Goal: Obtain resource: Download file/media

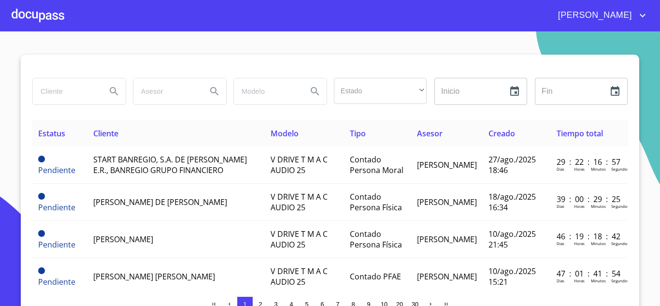
click at [305, 304] on span "5" at bounding box center [306, 303] width 3 height 7
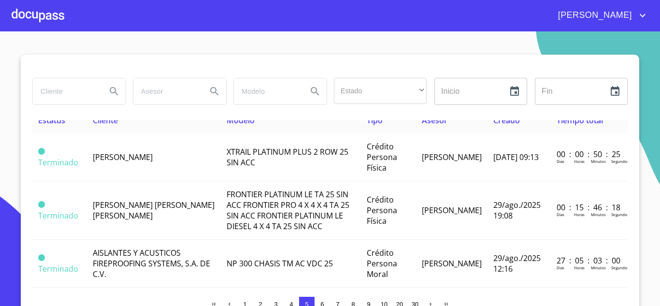
scroll to position [19, 0]
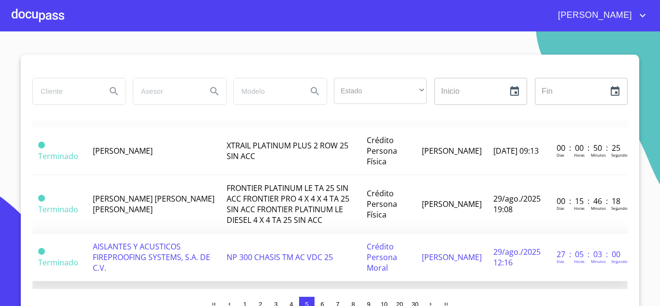
click at [187, 255] on span "AISLANTES Y ACUSTICOS FIREPROOFING SYSTEMS, S.A. DE C.V." at bounding box center [151, 257] width 117 height 32
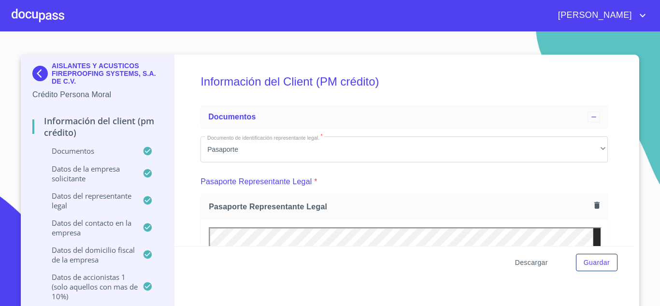
click at [529, 262] on span "Descargar" at bounding box center [531, 263] width 33 height 12
click at [641, 11] on icon "account of current user" at bounding box center [643, 16] width 12 height 12
click at [635, 26] on li "Salir" at bounding box center [632, 20] width 31 height 17
